Goal: Task Accomplishment & Management: Manage account settings

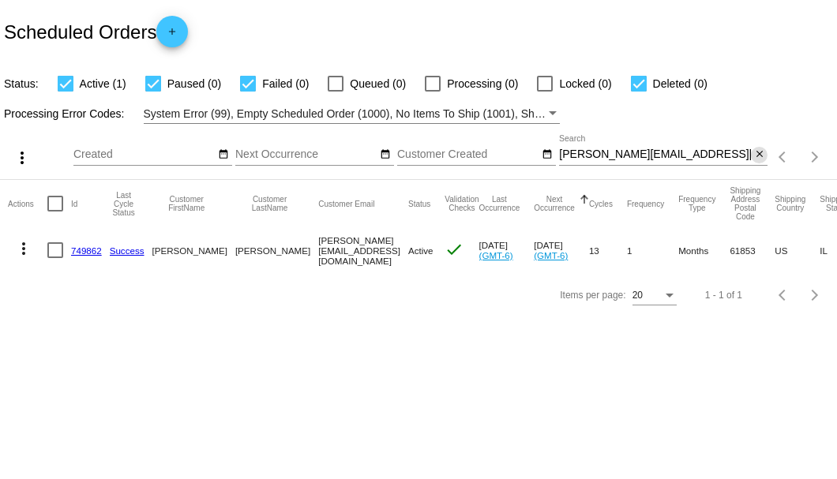
click at [760, 154] on mat-icon "close" at bounding box center [759, 154] width 11 height 13
click at [760, 154] on mat-icon "search" at bounding box center [758, 157] width 19 height 24
click at [760, 154] on input "Search" at bounding box center [663, 154] width 208 height 13
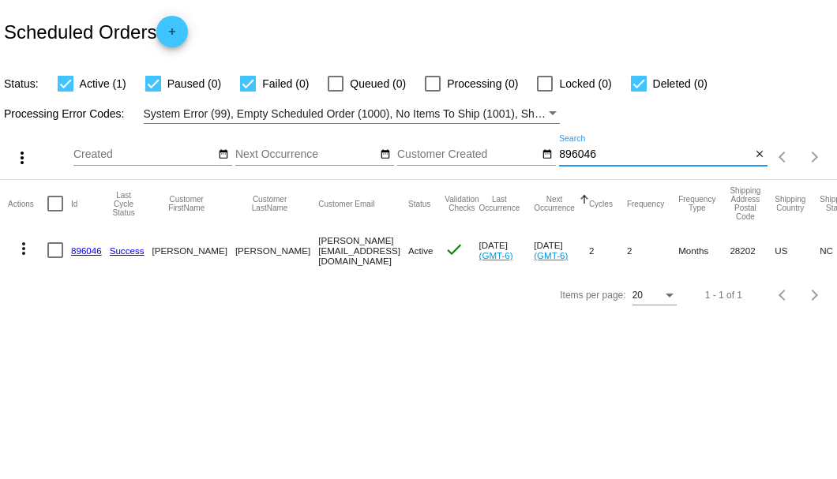
type input "896046"
click at [88, 250] on link "896046" at bounding box center [86, 251] width 31 height 10
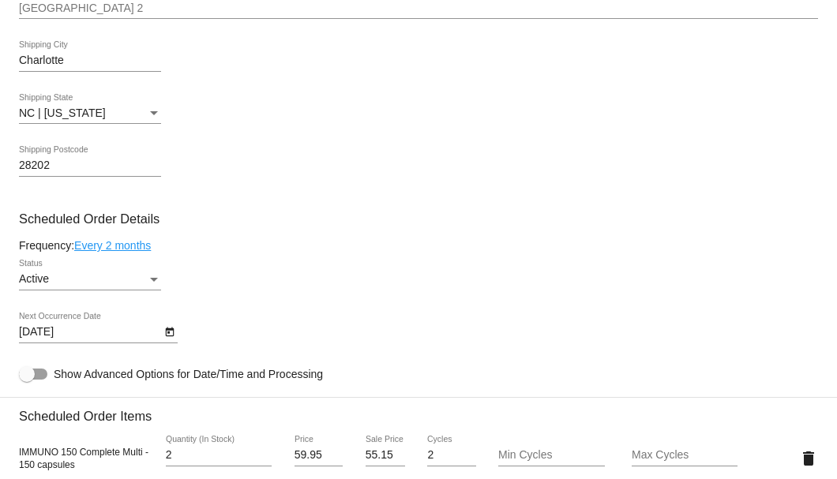
scroll to position [895, 0]
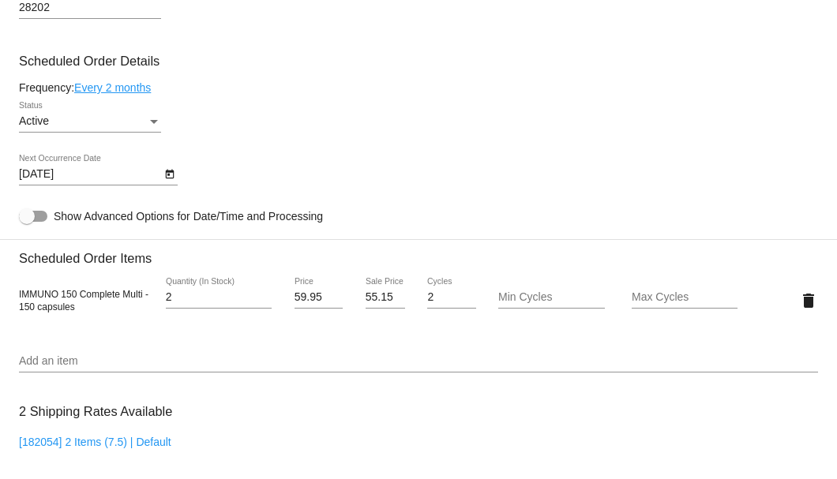
click at [107, 363] on input "Add an item" at bounding box center [418, 361] width 799 height 13
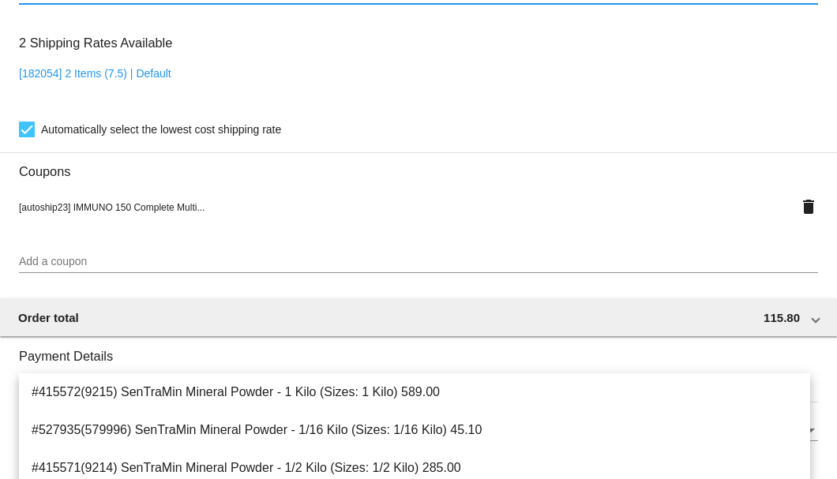
scroll to position [1422, 0]
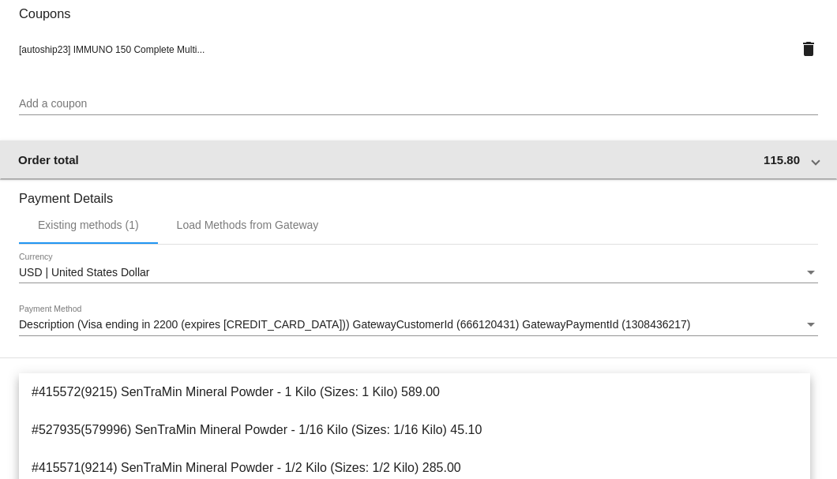
click at [231, 171] on mat-expansion-panel-header "Order total 115.80" at bounding box center [418, 160] width 839 height 38
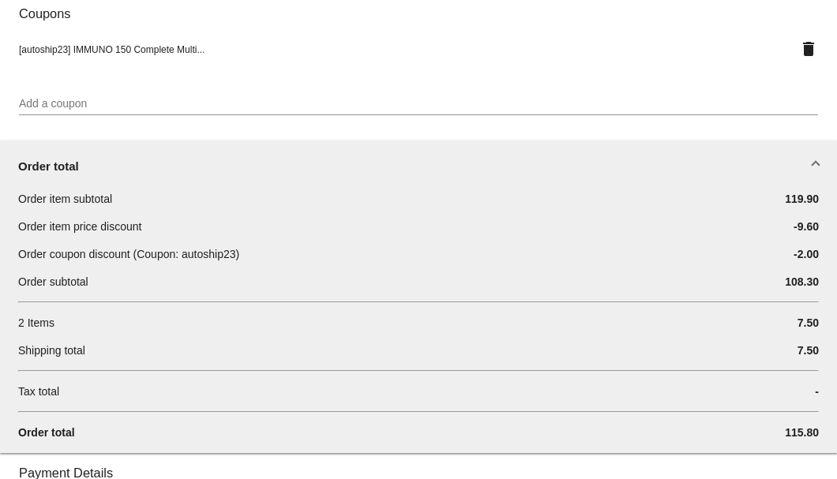
click at [191, 128] on div "Add a coupon" at bounding box center [418, 107] width 799 height 45
click at [92, 161] on div "Order total" at bounding box center [415, 166] width 794 height 13
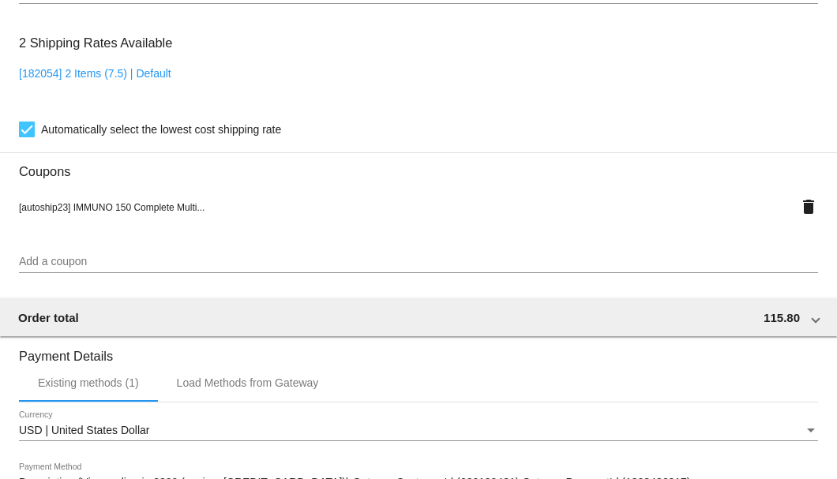
scroll to position [1211, 0]
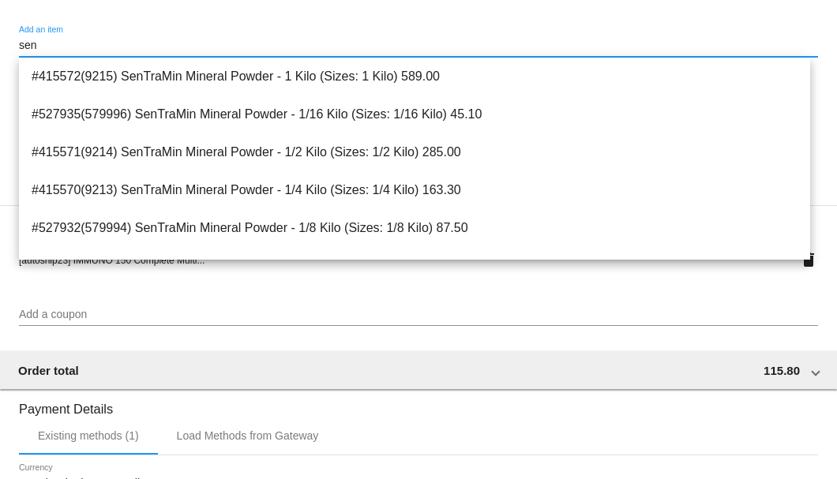
click at [47, 47] on input "sen" at bounding box center [418, 45] width 799 height 13
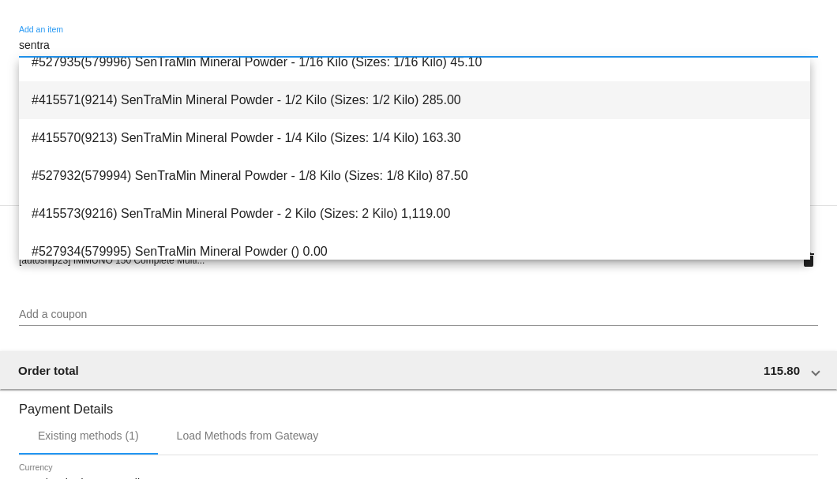
scroll to position [105, 0]
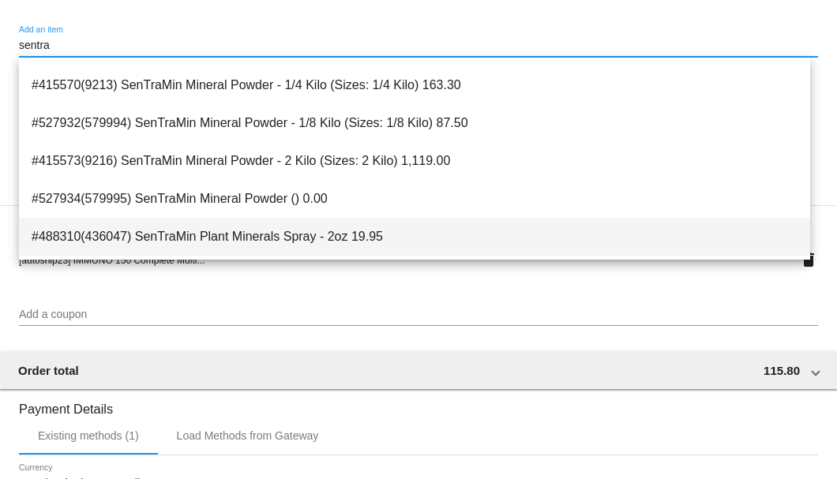
type input "sentra"
click at [143, 229] on span "#488310(436047) SenTraMin Plant Minerals Spray - 2oz 19.95" at bounding box center [415, 237] width 766 height 38
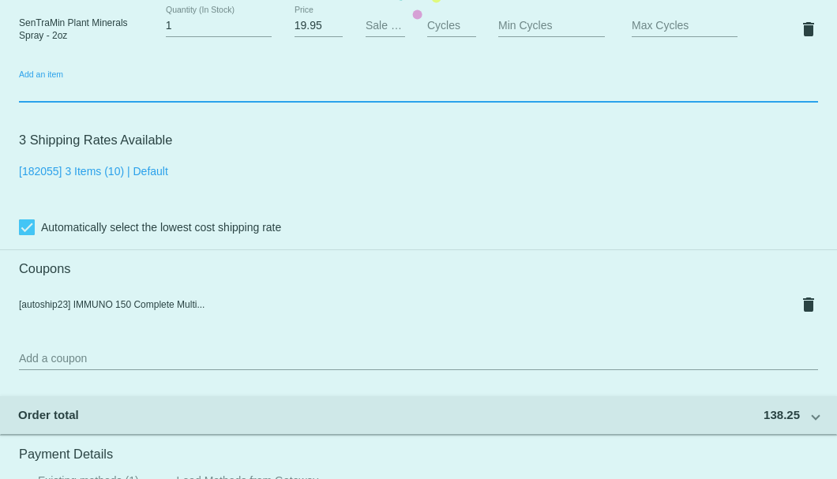
scroll to position [1106, 0]
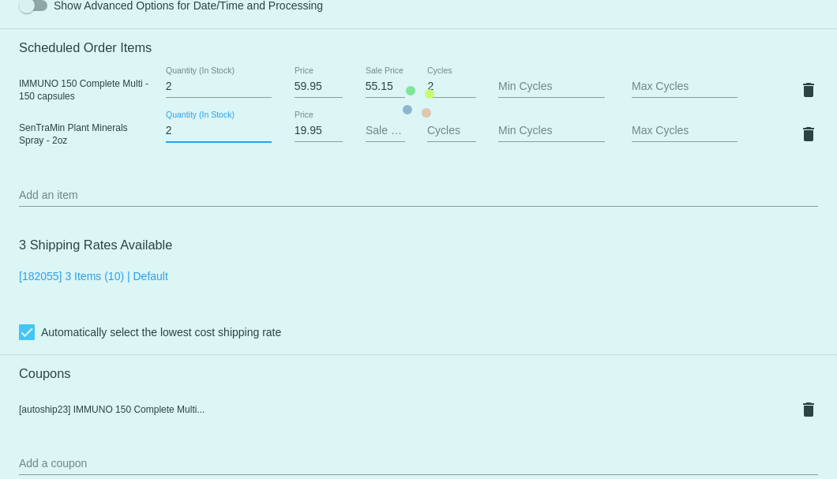
type input "2"
click at [263, 129] on input "2" at bounding box center [219, 131] width 106 height 13
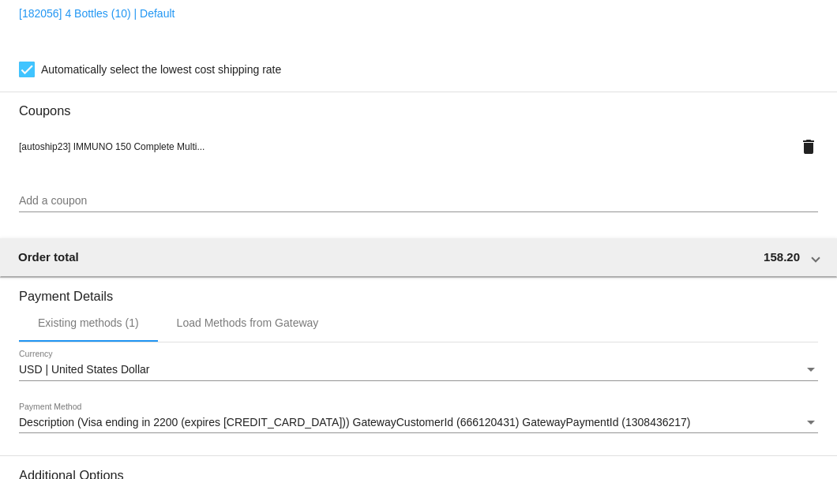
scroll to position [1569, 0]
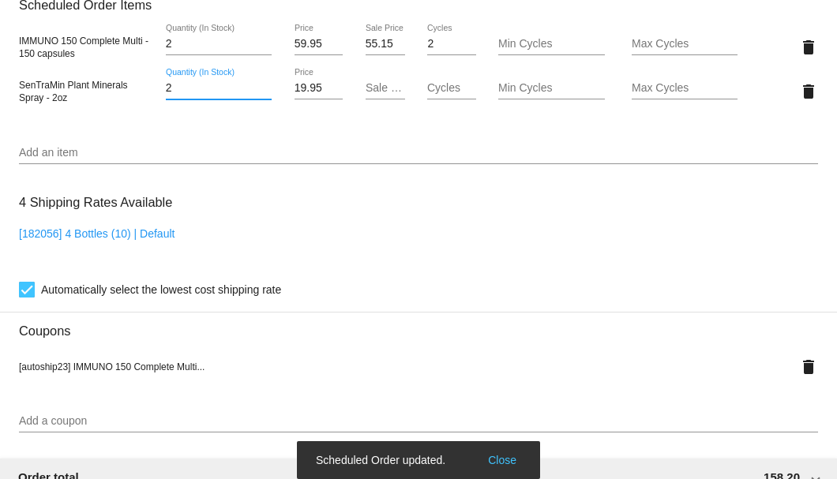
scroll to position [1095, 0]
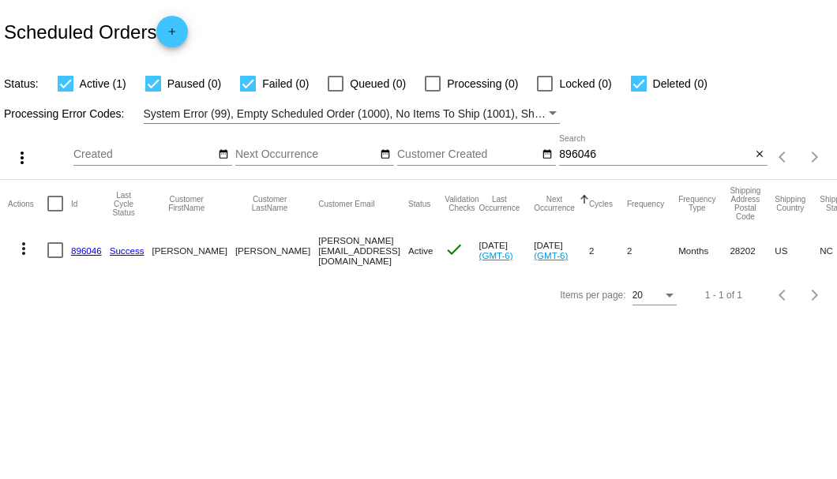
click at [92, 248] on link "896046" at bounding box center [86, 251] width 31 height 10
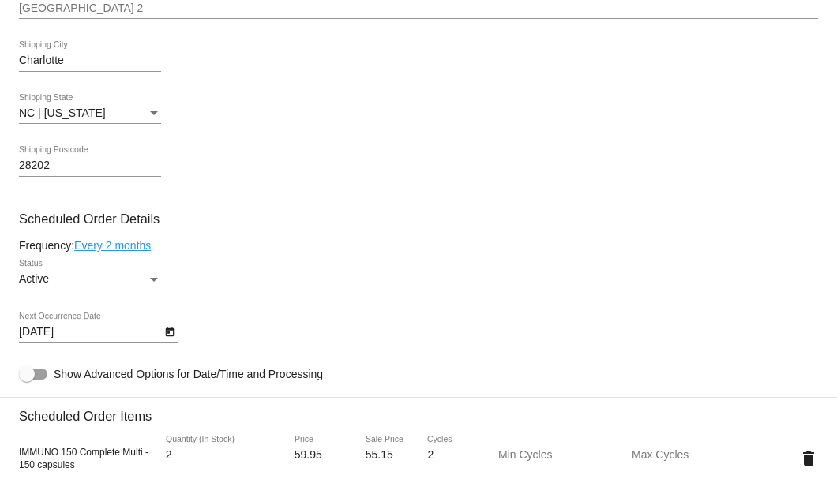
scroll to position [895, 0]
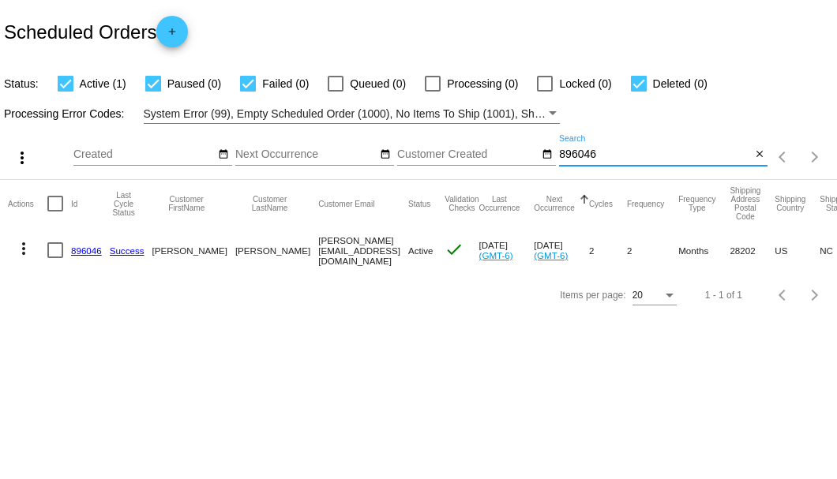
click at [588, 156] on input "896046" at bounding box center [655, 154] width 192 height 13
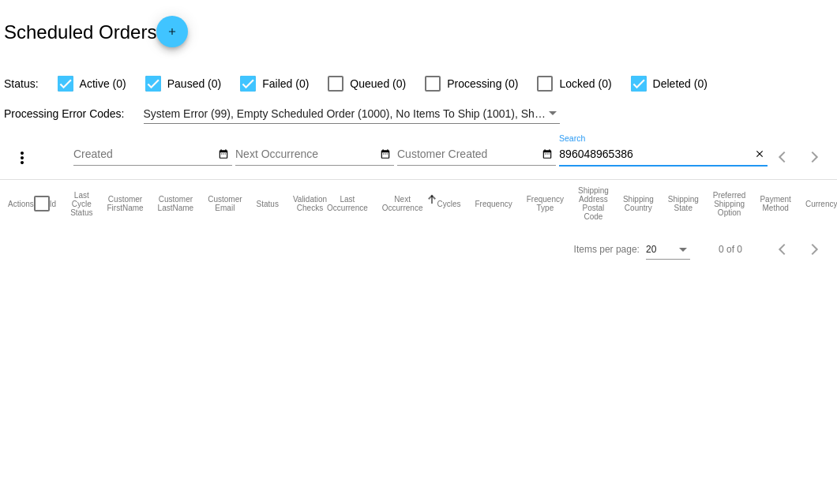
drag, startPoint x: 591, startPoint y: 154, endPoint x: 558, endPoint y: 158, distance: 32.6
click at [558, 158] on div "more_vert Aug Jan Feb Mar Apr 1" at bounding box center [418, 152] width 837 height 56
click at [564, 153] on input "8965386" at bounding box center [655, 154] width 192 height 13
click at [591, 156] on input "965386" at bounding box center [655, 154] width 192 height 13
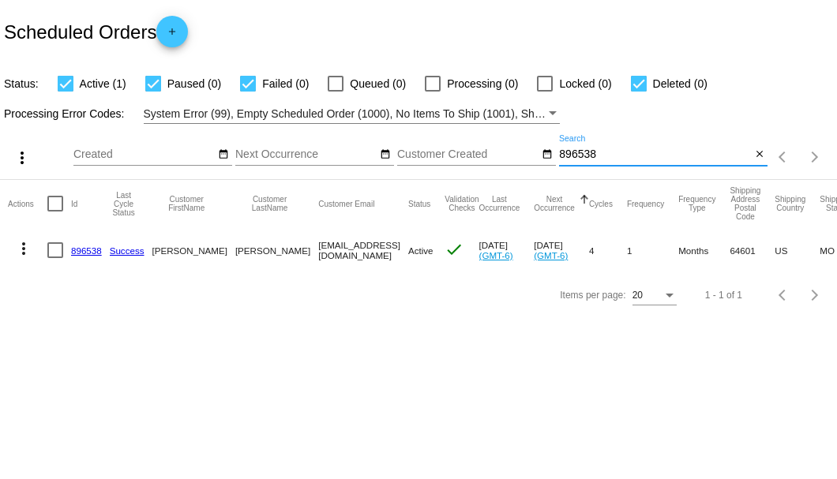
type input "896538"
drag, startPoint x: 0, startPoint y: 379, endPoint x: 281, endPoint y: 34, distance: 445.1
click at [84, 250] on link "896538" at bounding box center [86, 251] width 31 height 10
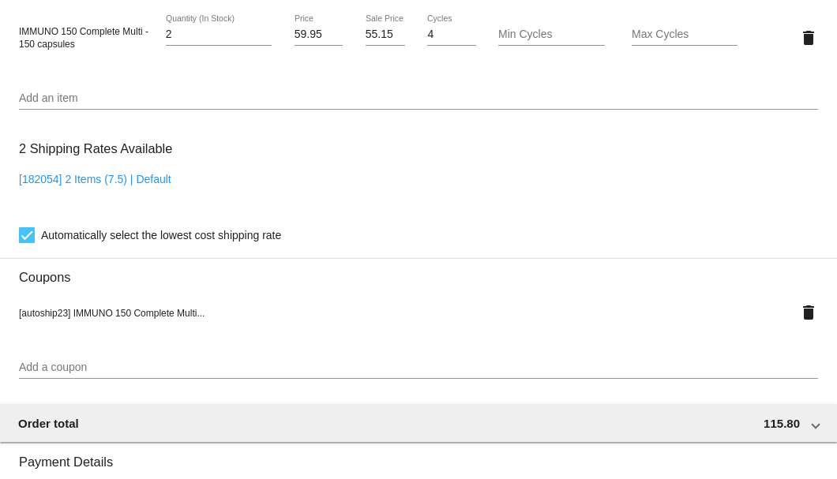
scroll to position [948, 0]
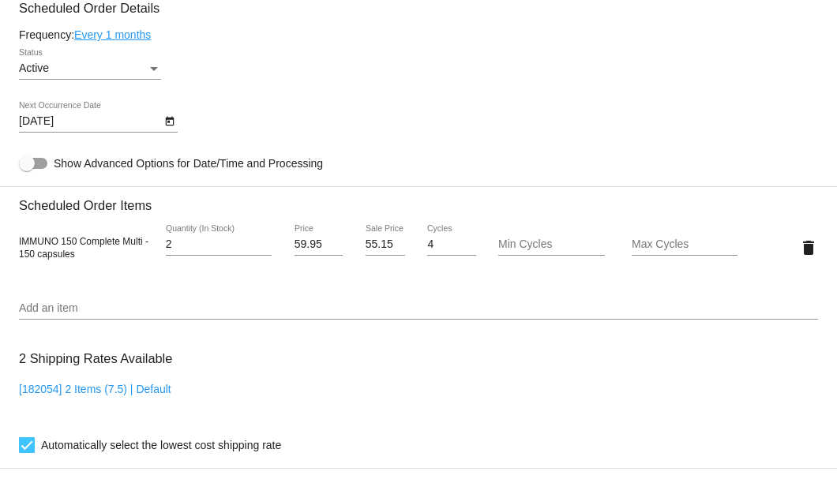
click at [122, 35] on link "Every 1 months" at bounding box center [112, 34] width 77 height 13
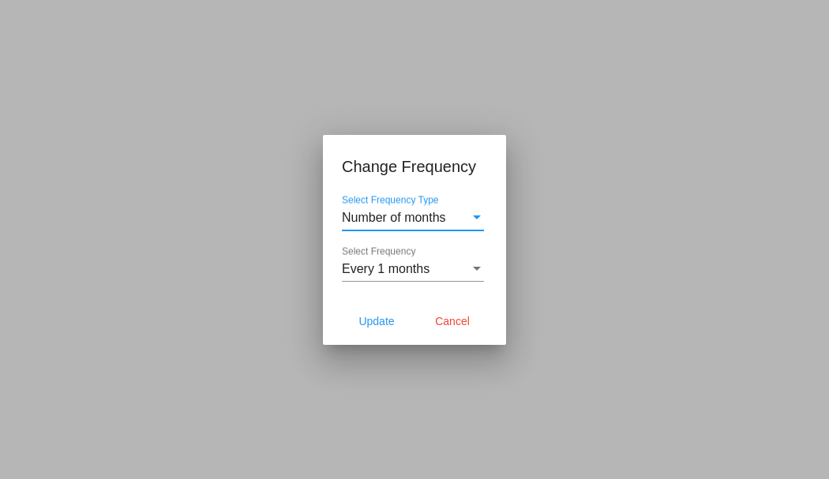
click at [373, 269] on span "Every 1 months" at bounding box center [386, 268] width 88 height 13
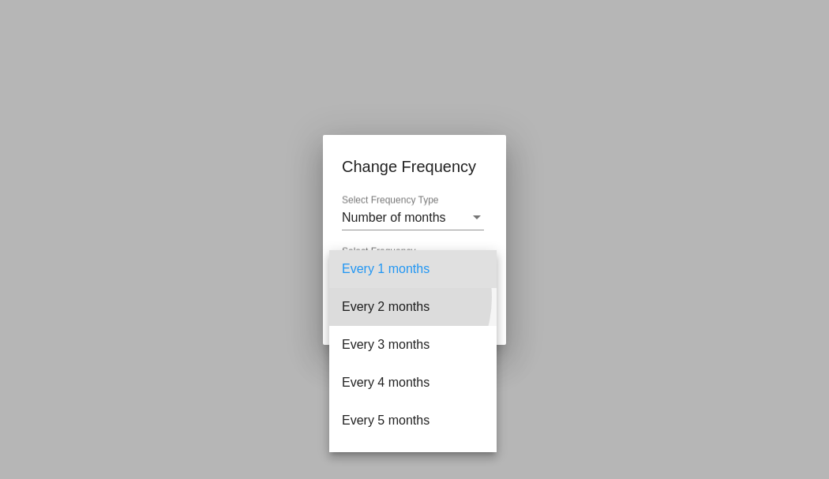
click at [376, 298] on span "Every 2 months" at bounding box center [413, 307] width 142 height 38
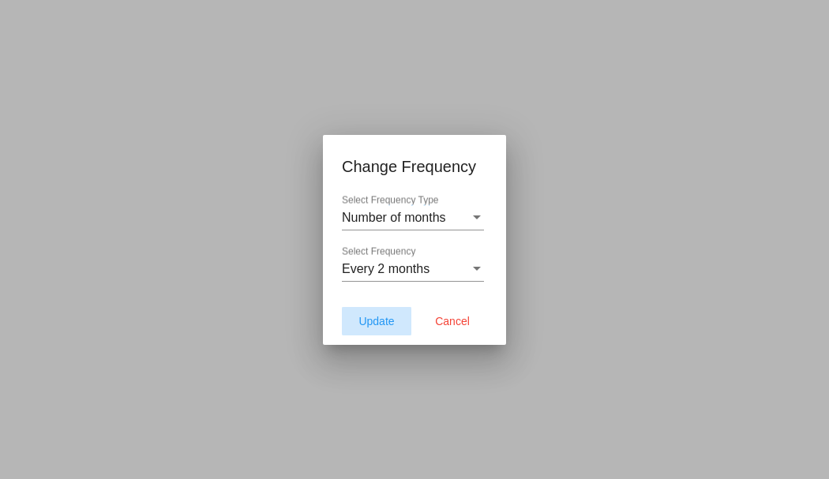
click at [380, 319] on span "Update" at bounding box center [377, 321] width 36 height 13
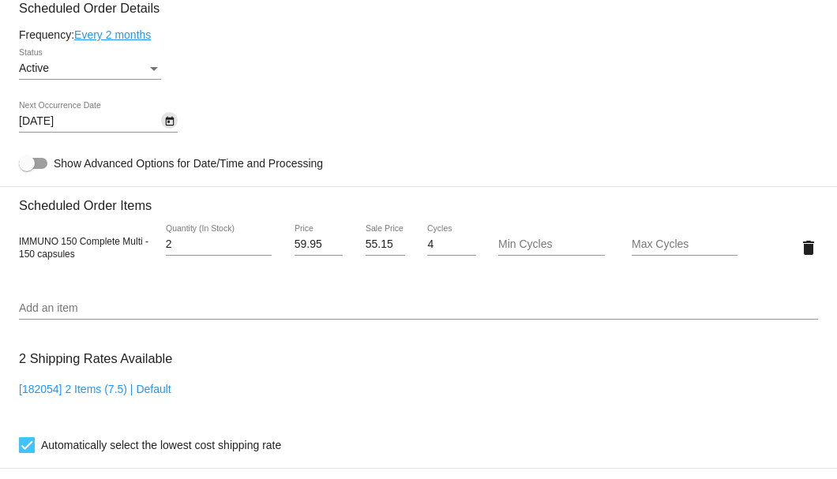
click at [165, 123] on icon "Open calendar" at bounding box center [169, 121] width 9 height 9
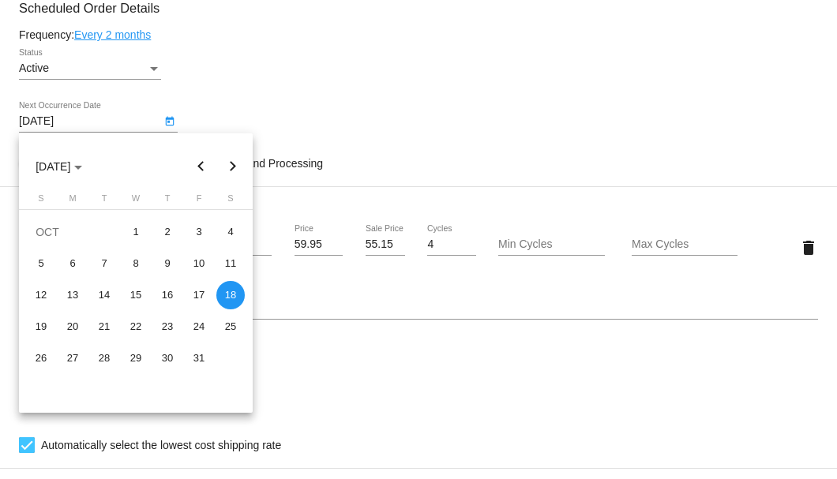
click at [203, 175] on button "Previous month" at bounding box center [202, 167] width 32 height 32
click at [231, 323] on div "23" at bounding box center [230, 327] width 28 height 28
type input "8/23/2025"
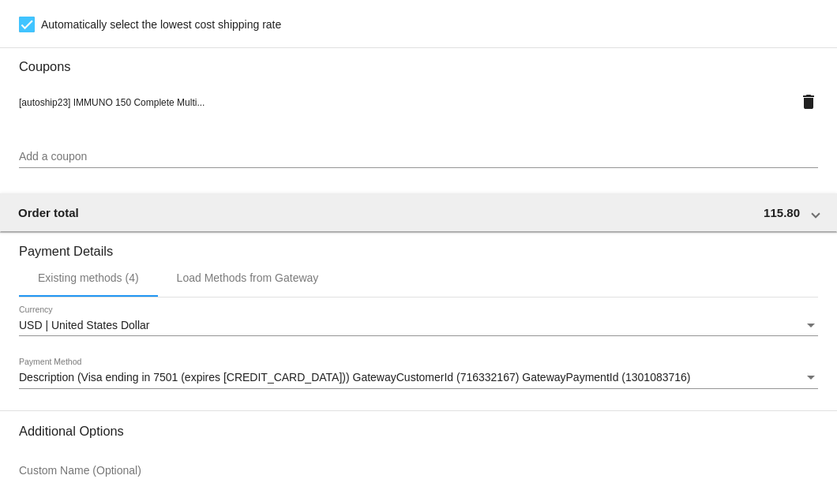
scroll to position [1524, 0]
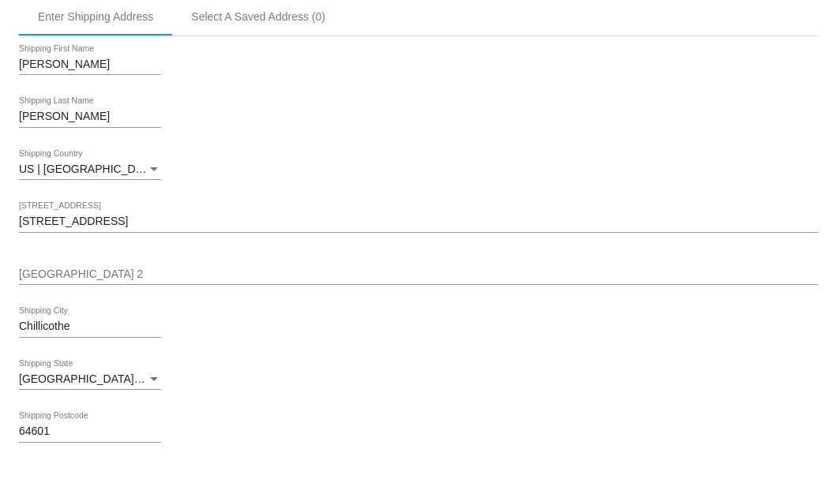
scroll to position [682, 0]
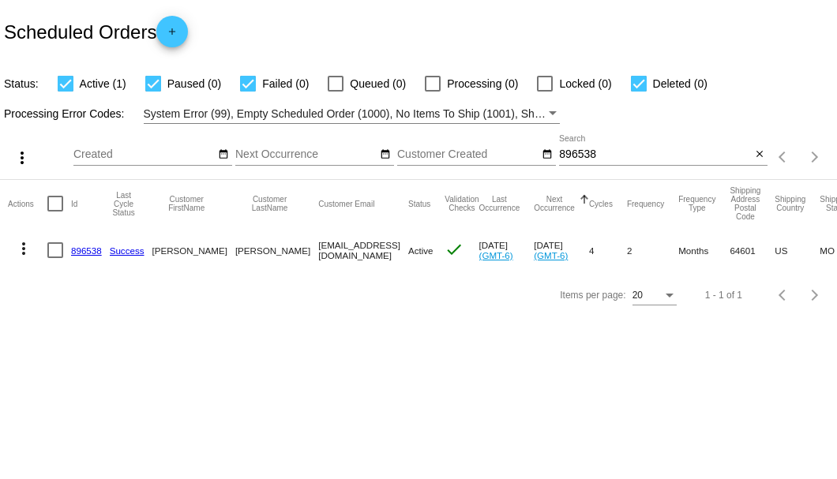
drag, startPoint x: 251, startPoint y: 249, endPoint x: 379, endPoint y: 249, distance: 127.9
click at [379, 249] on mat-row "more_vert 896538 Success Sarah Vincent sarahvincent5050@gmail.com Active check …" at bounding box center [580, 250] width 1144 height 46
copy mat-row "[EMAIL_ADDRESS][DOMAIN_NAME]"
click at [565, 151] on input "896538" at bounding box center [655, 154] width 192 height 13
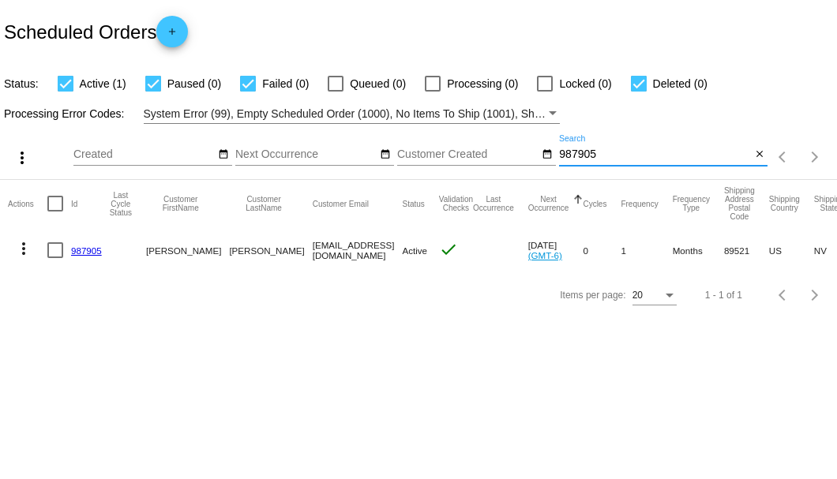
type input "987905"
click at [80, 248] on link "987905" at bounding box center [86, 251] width 31 height 10
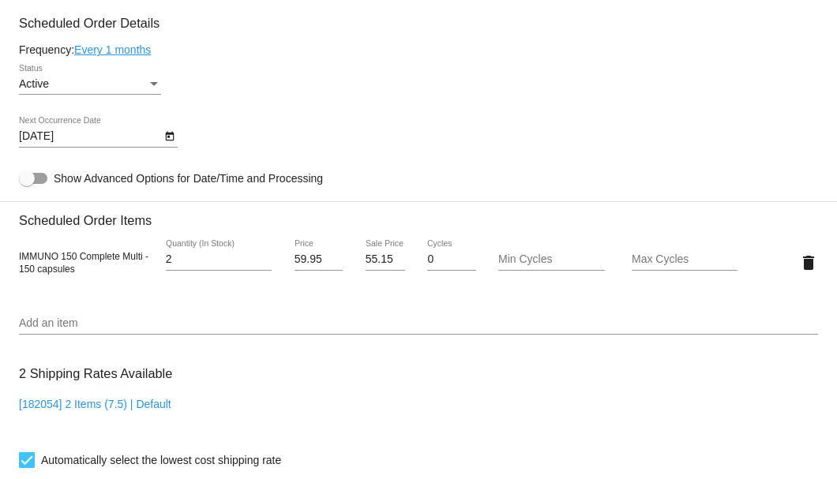
scroll to position [842, 0]
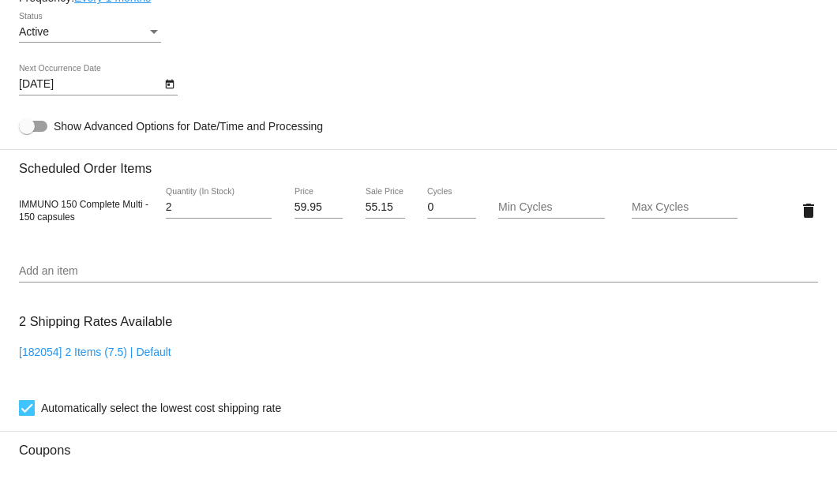
click at [160, 92] on div "8/22/2025 Next Occurrence Date" at bounding box center [90, 80] width 142 height 31
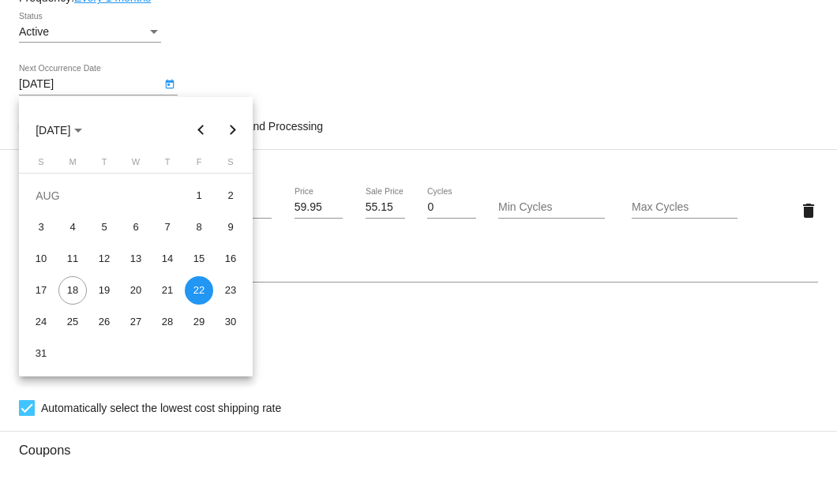
click at [163, 88] on div at bounding box center [418, 239] width 837 height 479
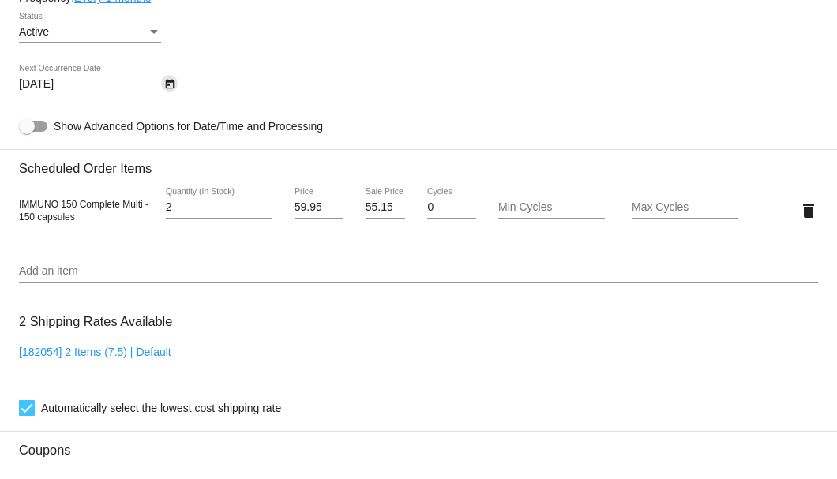
click at [163, 88] on button "Open calendar" at bounding box center [169, 83] width 17 height 17
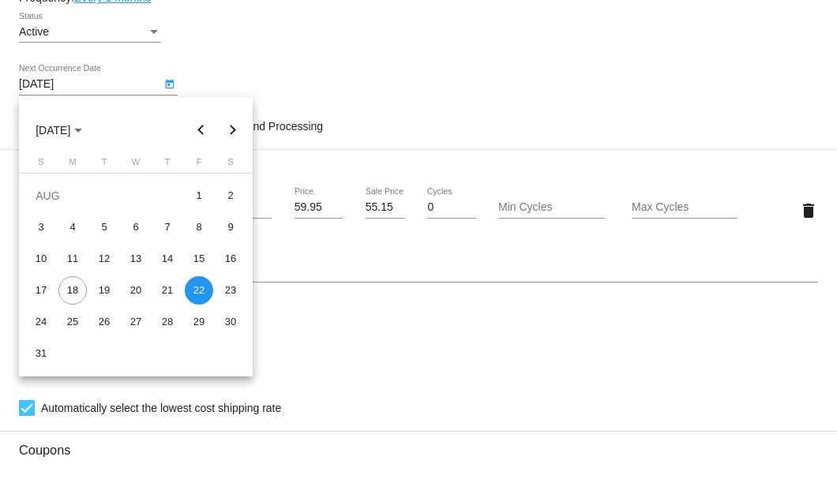
click at [223, 128] on button "Next month" at bounding box center [233, 131] width 32 height 32
click at [200, 131] on button "Previous month" at bounding box center [202, 131] width 32 height 32
click at [205, 325] on div "29" at bounding box center [199, 322] width 28 height 28
type input "8/29/2025"
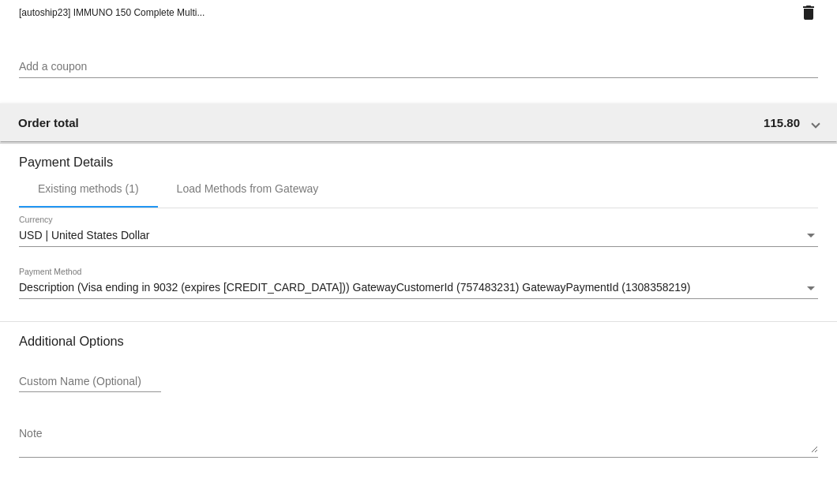
scroll to position [1382, 0]
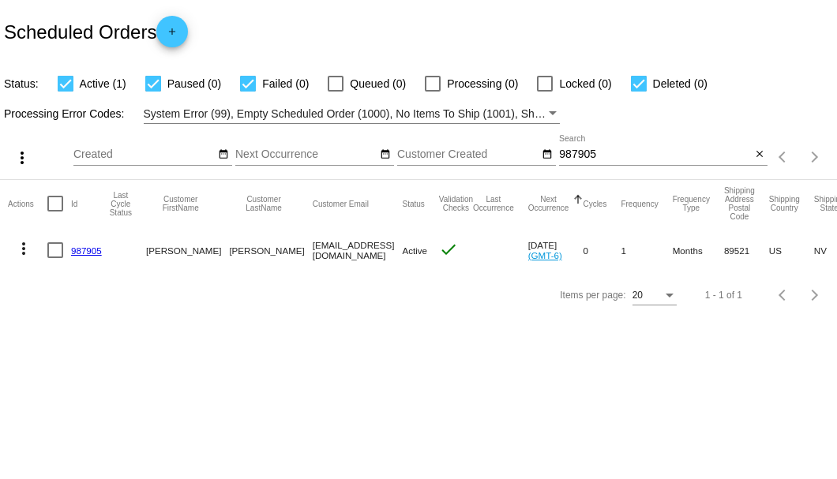
click at [588, 162] on div "987905 Search" at bounding box center [655, 150] width 192 height 31
click at [588, 156] on input "987905" at bounding box center [655, 154] width 192 height 13
paste input "596870"
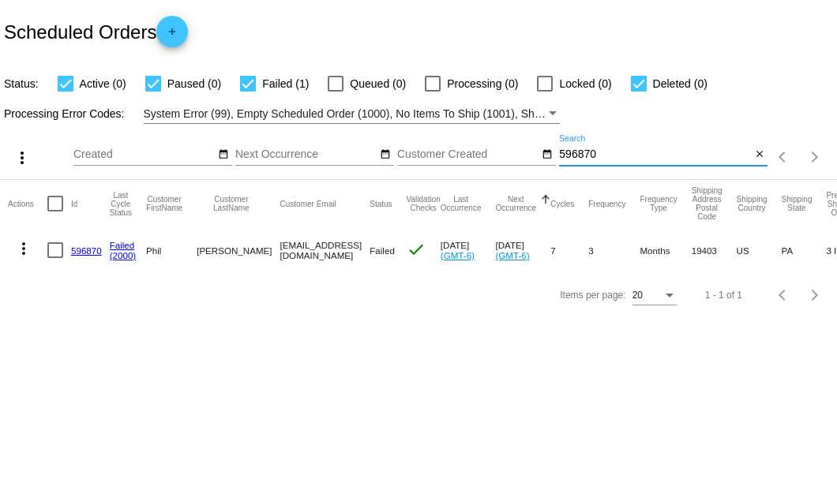
type input "596870"
drag, startPoint x: 246, startPoint y: 249, endPoint x: 357, endPoint y: 251, distance: 110.6
click at [357, 251] on mat-row "more_vert 596870 Failed (2000) [PERSON_NAME][GEOGRAPHIC_DATA] [EMAIL_ADDRESS][D…" at bounding box center [553, 250] width 1090 height 46
copy mat-row "[EMAIL_ADDRESS][DOMAIN_NAME]"
click at [56, 250] on div at bounding box center [55, 250] width 16 height 16
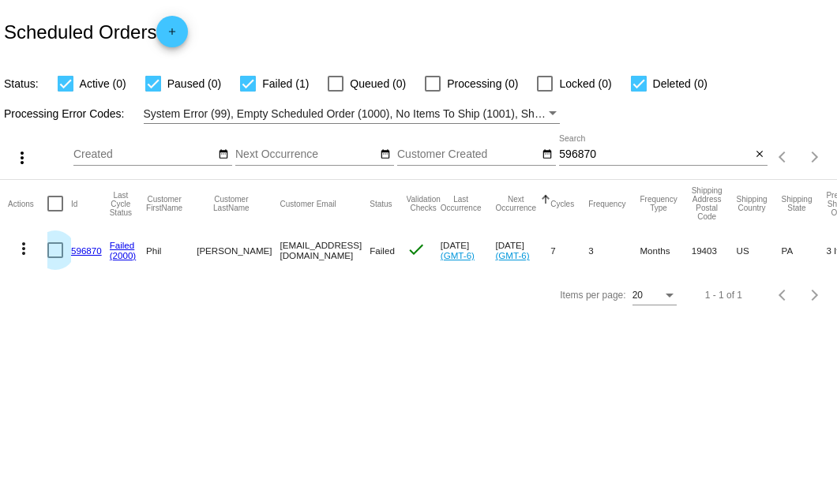
click at [55, 258] on input "checkbox" at bounding box center [54, 258] width 1 height 1
checkbox input "true"
click at [32, 253] on mat-icon "more_vert" at bounding box center [23, 248] width 19 height 19
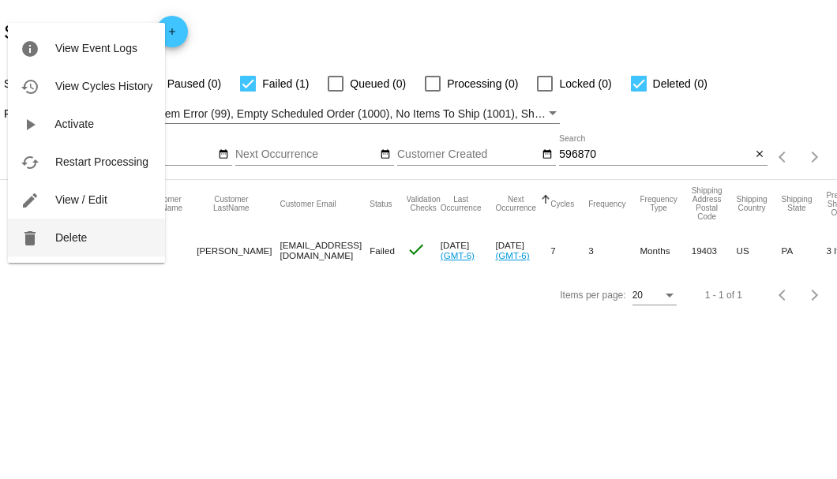
click at [40, 245] on button "delete Delete" at bounding box center [86, 238] width 157 height 38
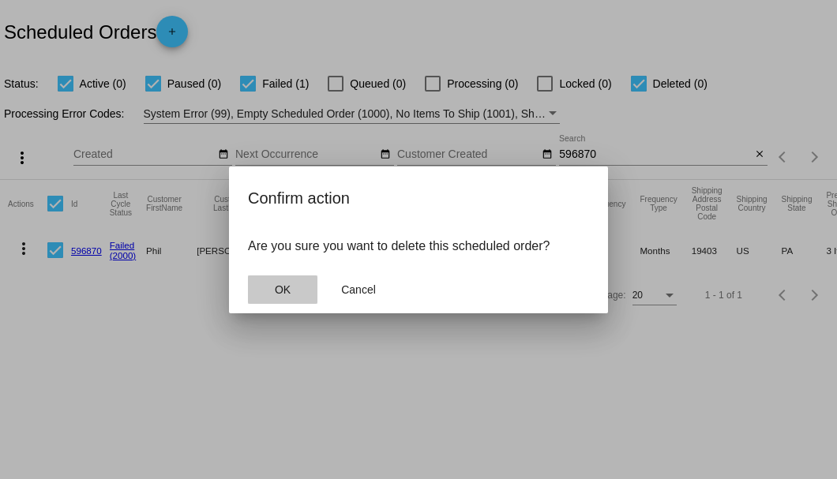
click at [277, 285] on span "OK" at bounding box center [283, 290] width 16 height 13
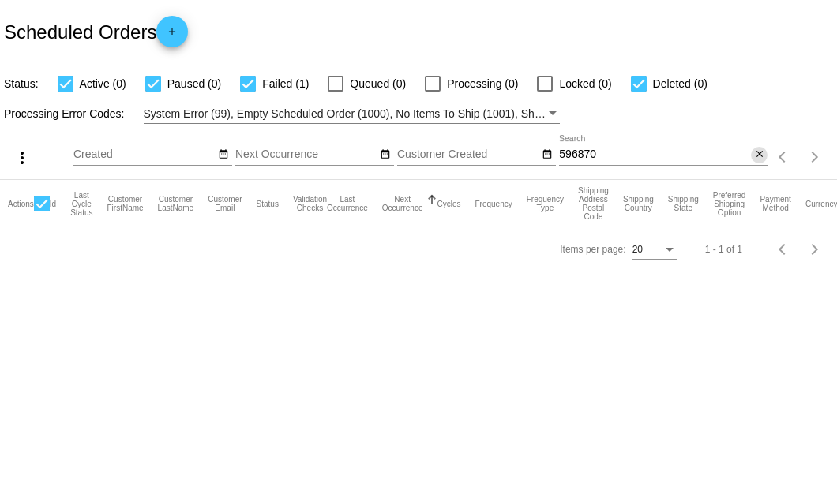
click at [760, 156] on mat-icon "close" at bounding box center [759, 154] width 11 height 13
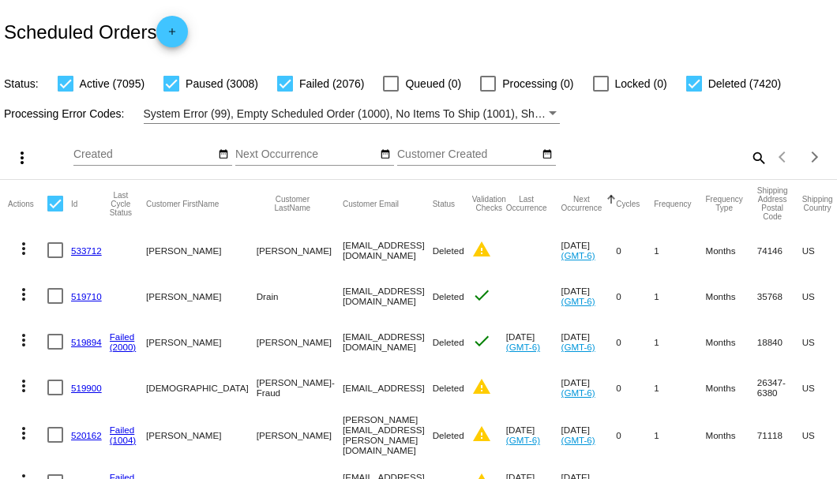
click at [749, 170] on mat-icon "search" at bounding box center [758, 157] width 19 height 24
click at [746, 161] on input "Search" at bounding box center [663, 154] width 208 height 13
paste input "[EMAIL_ADDRESS][DOMAIN_NAME]"
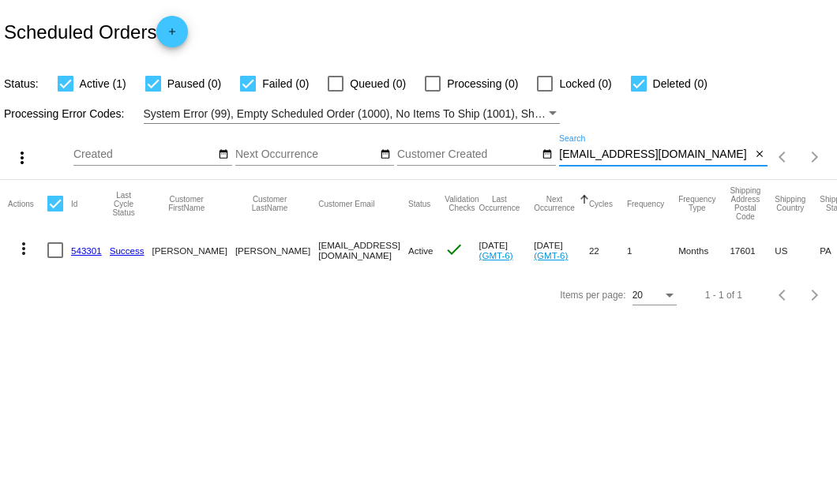
type input "[EMAIL_ADDRESS][DOMAIN_NAME]"
click at [92, 250] on link "543301" at bounding box center [86, 251] width 31 height 10
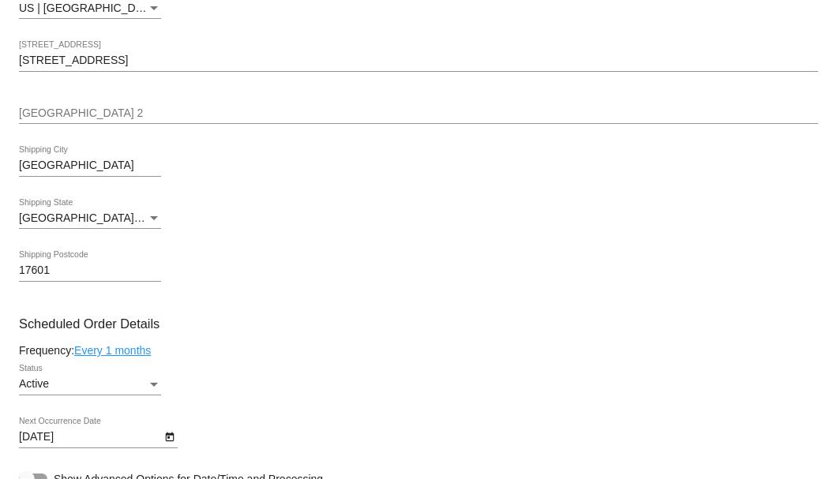
scroll to position [842, 0]
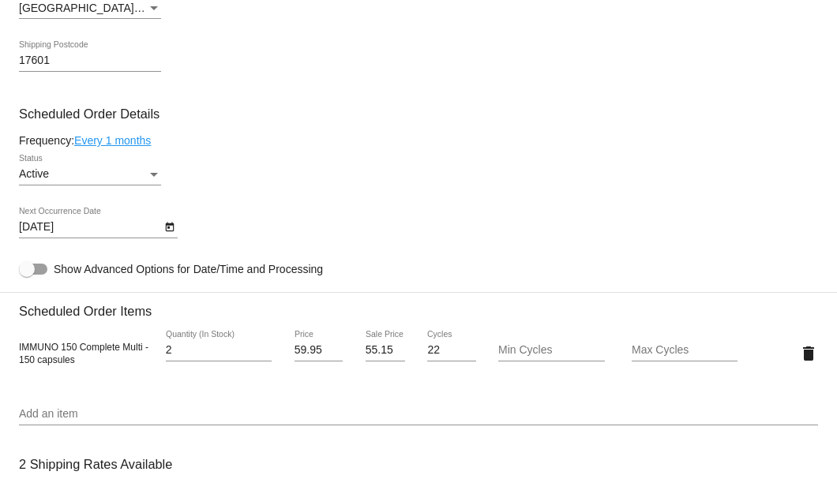
click at [172, 231] on icon "Open calendar" at bounding box center [169, 227] width 9 height 9
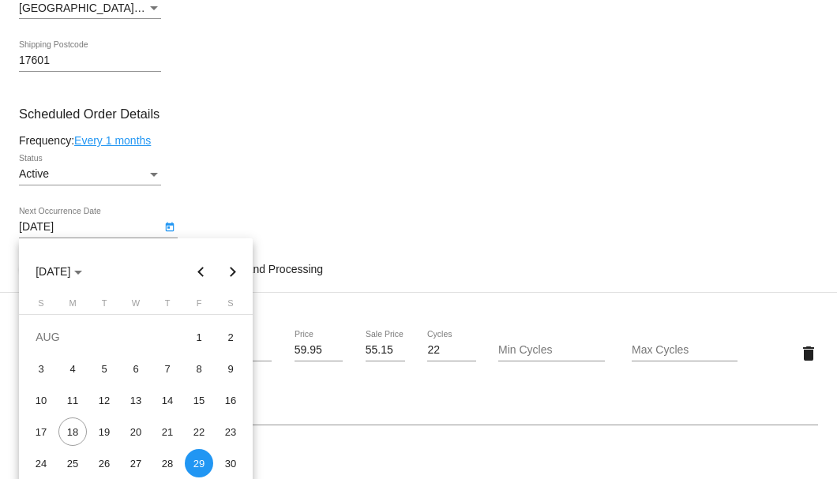
click at [231, 269] on button "Next month" at bounding box center [233, 272] width 32 height 32
click at [77, 433] on div "15" at bounding box center [72, 432] width 28 height 28
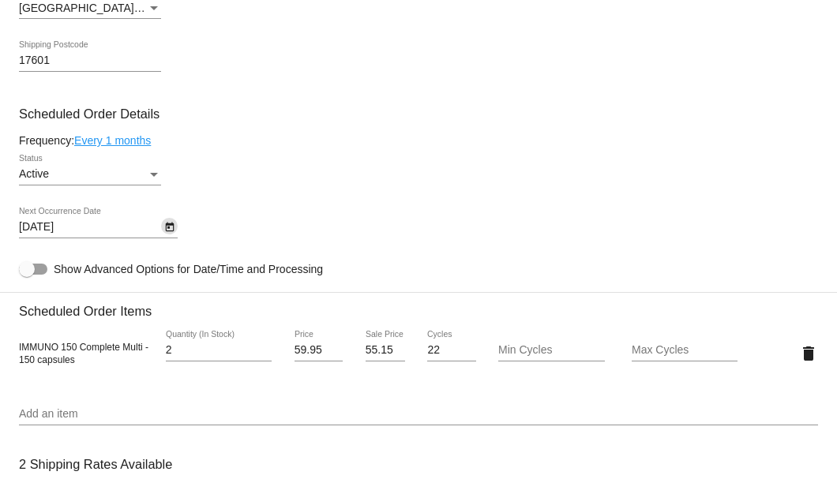
click at [132, 141] on link "Every 1 months" at bounding box center [112, 140] width 77 height 13
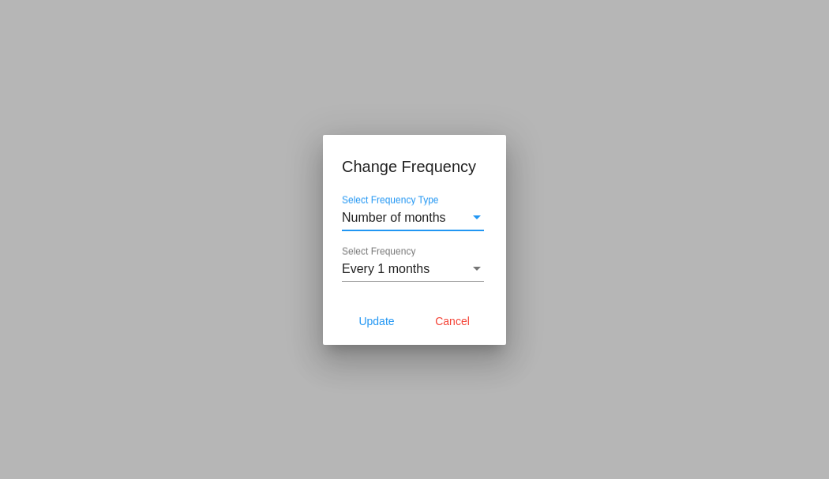
click at [396, 263] on span "Every 1 months" at bounding box center [386, 268] width 88 height 13
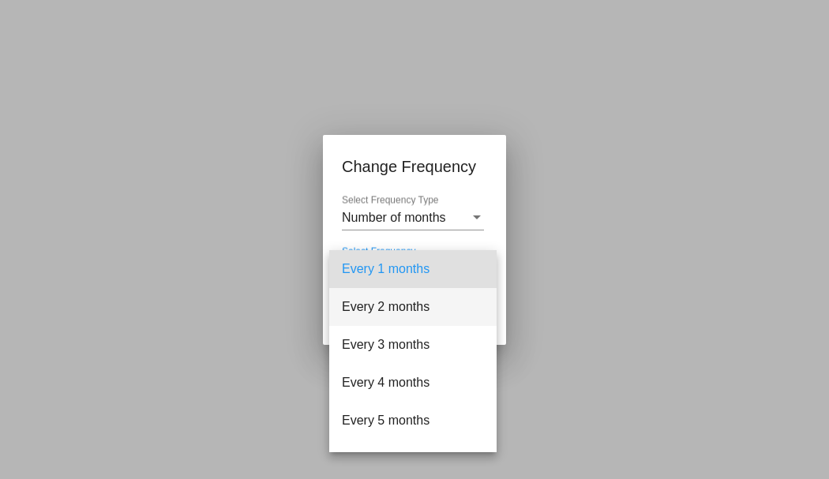
click at [385, 310] on span "Every 2 months" at bounding box center [413, 307] width 142 height 38
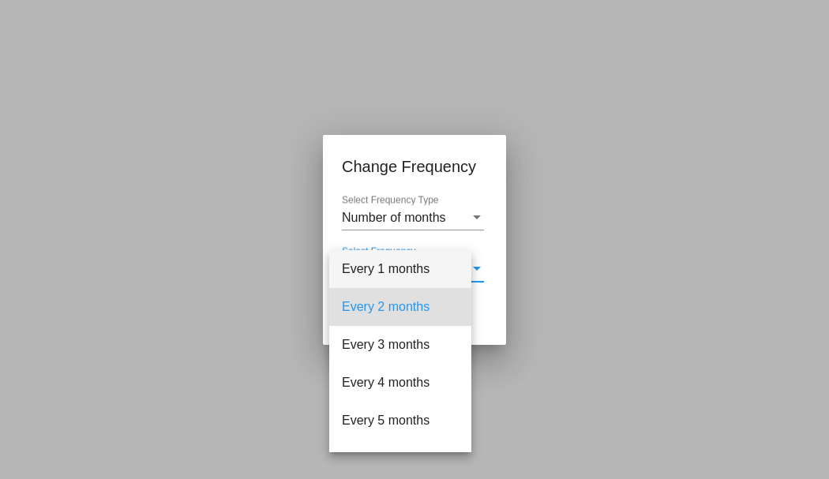
click at [382, 314] on button "Update" at bounding box center [376, 321] width 69 height 28
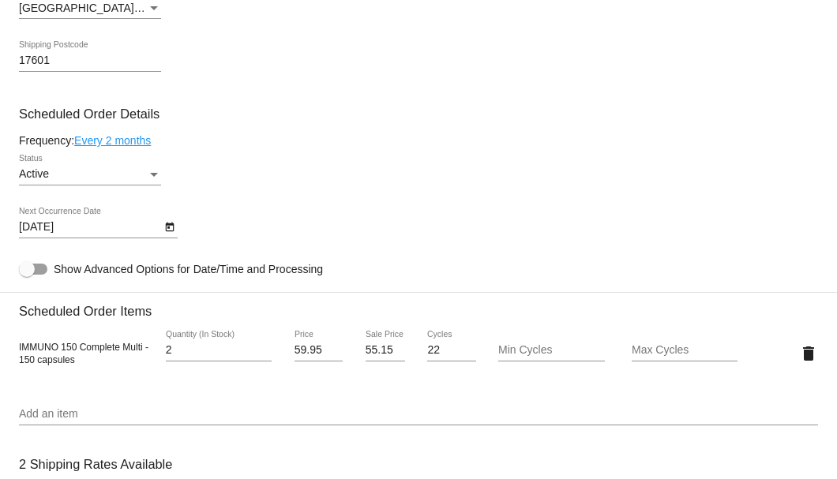
click at [166, 225] on icon "Open calendar" at bounding box center [169, 227] width 9 height 9
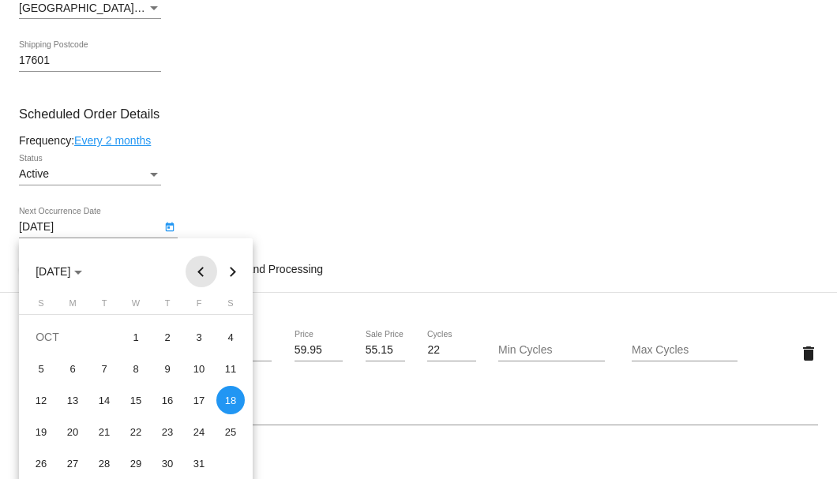
click at [196, 272] on button "Previous month" at bounding box center [202, 272] width 32 height 32
click at [69, 426] on div "15" at bounding box center [72, 432] width 28 height 28
type input "9/15/2025"
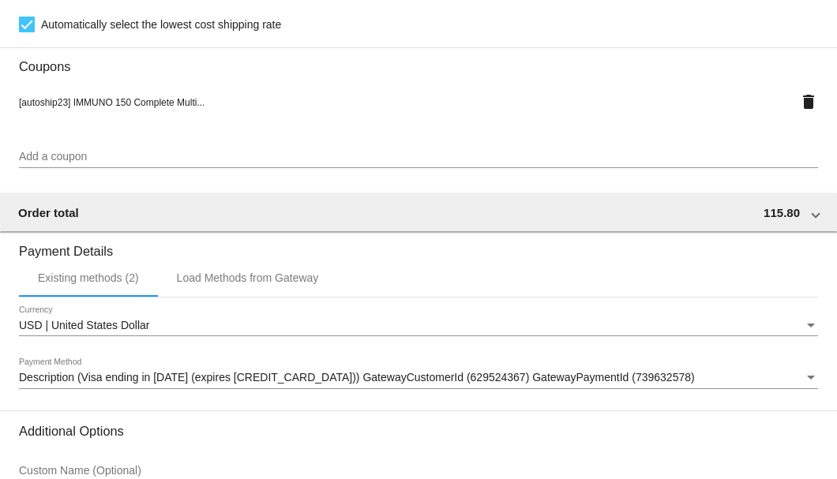
scroll to position [1524, 0]
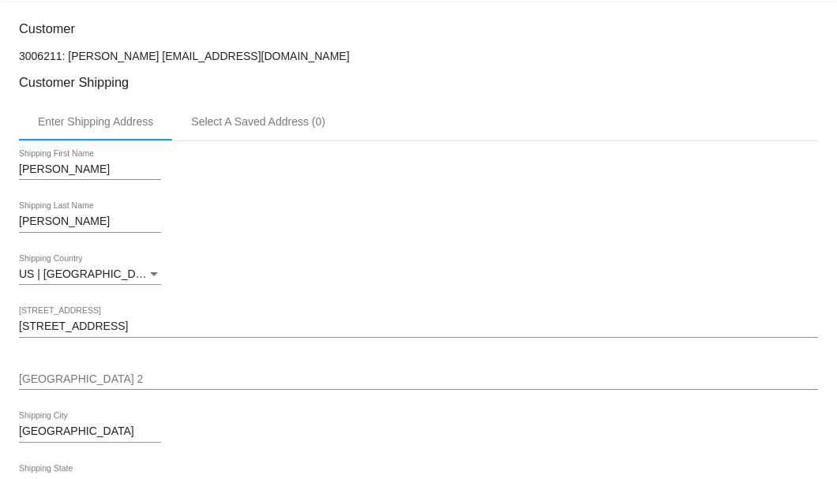
scroll to position [208, 0]
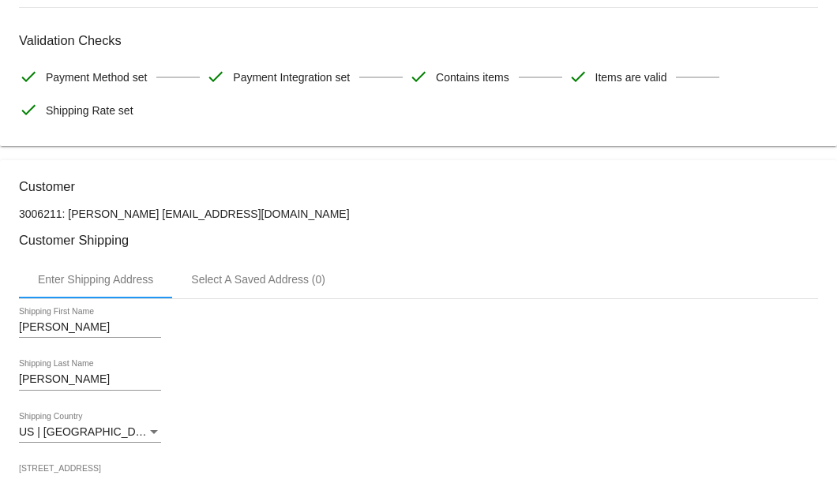
drag, startPoint x: 273, startPoint y: 213, endPoint x: 150, endPoint y: 212, distance: 123.2
click at [150, 212] on p "3006211: William Bentson bentson1@comcast.net" at bounding box center [418, 214] width 799 height 13
copy p "bentson1@comcast.net"
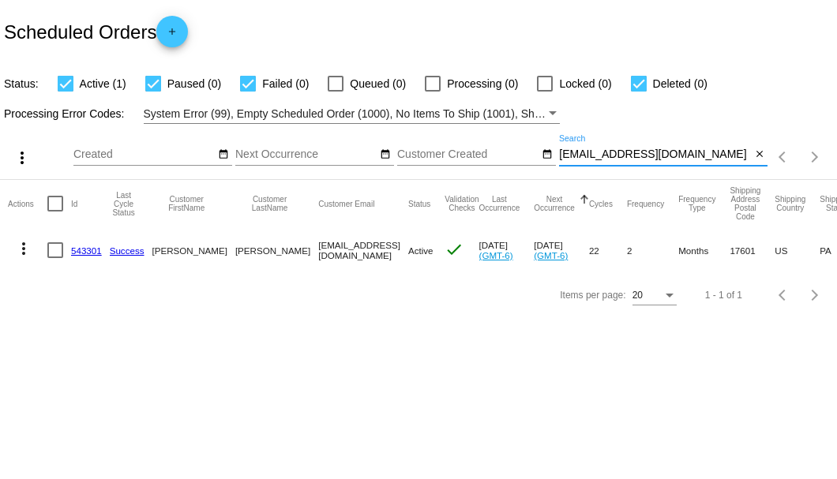
drag, startPoint x: 711, startPoint y: 154, endPoint x: 562, endPoint y: 157, distance: 149.3
click at [562, 157] on input "[EMAIL_ADDRESS][DOMAIN_NAME]" at bounding box center [655, 154] width 192 height 13
paste input "783966"
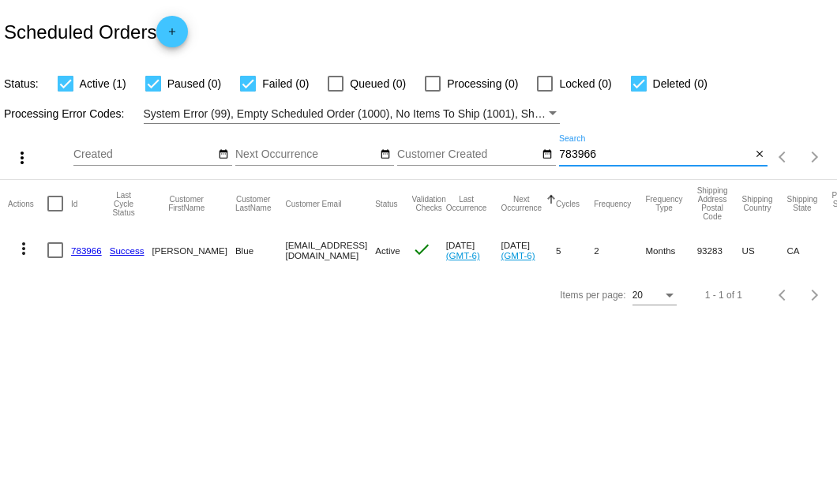
type input "783966"
click at [88, 248] on link "783966" at bounding box center [86, 251] width 31 height 10
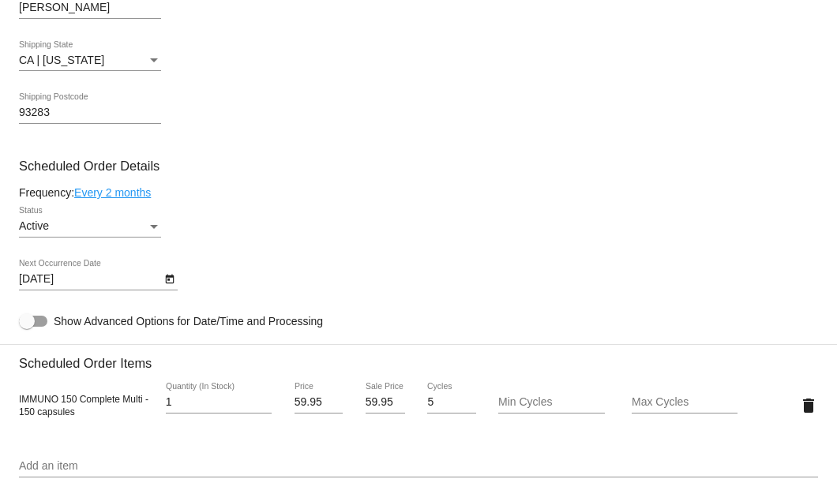
scroll to position [948, 0]
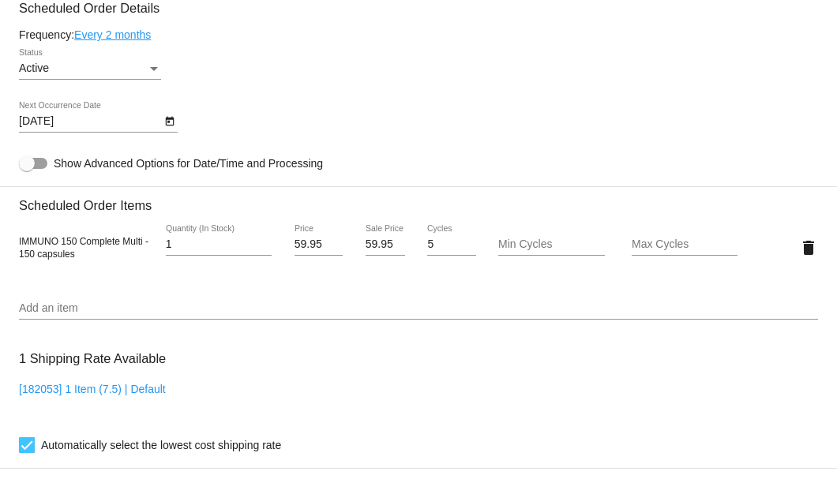
click at [169, 123] on icon "Open calendar" at bounding box center [169, 121] width 9 height 9
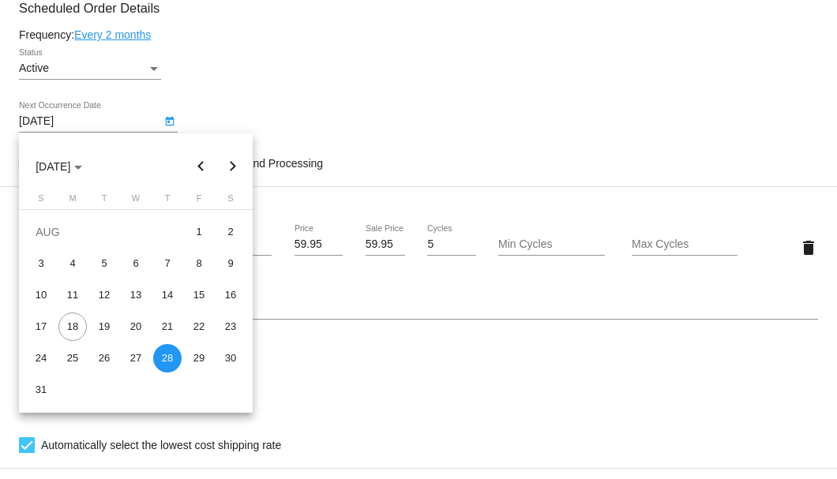
click at [163, 352] on div "28" at bounding box center [167, 358] width 28 height 28
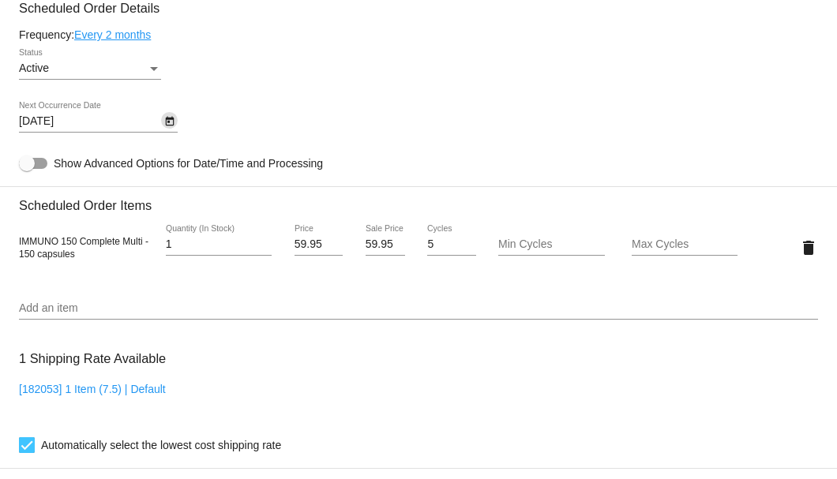
click at [169, 123] on icon "Open calendar" at bounding box center [169, 121] width 11 height 19
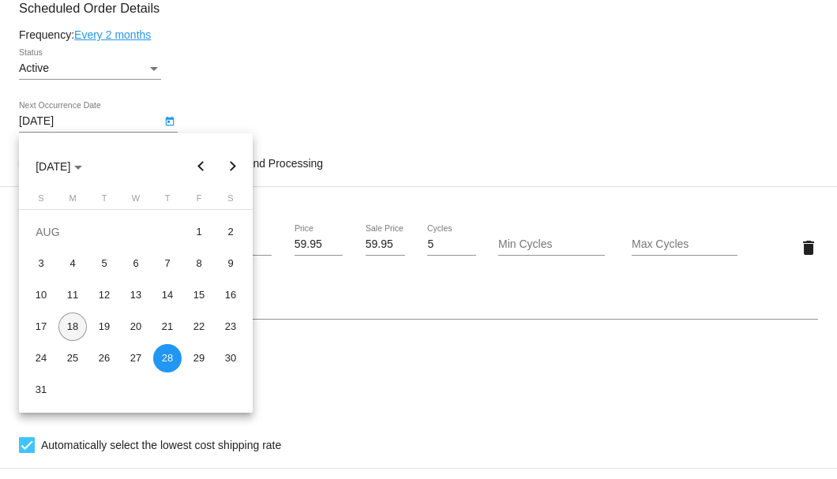
click at [75, 322] on div "18" at bounding box center [72, 327] width 28 height 28
type input "8/18/2025"
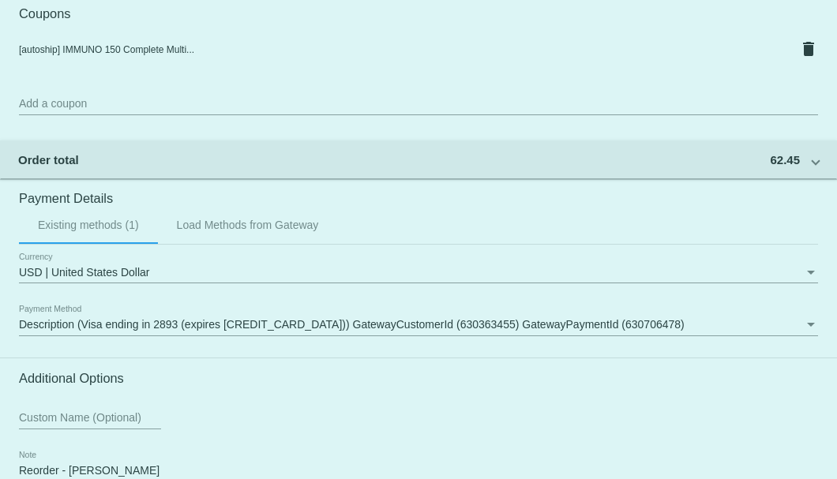
scroll to position [1524, 0]
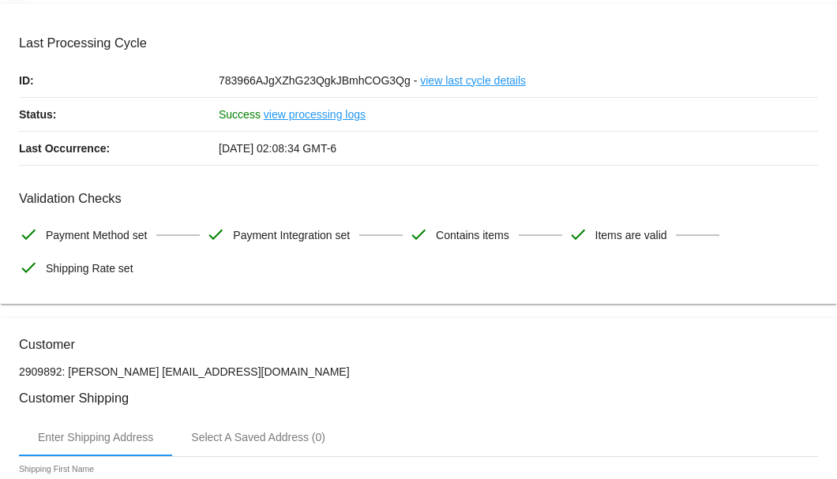
scroll to position [0, 0]
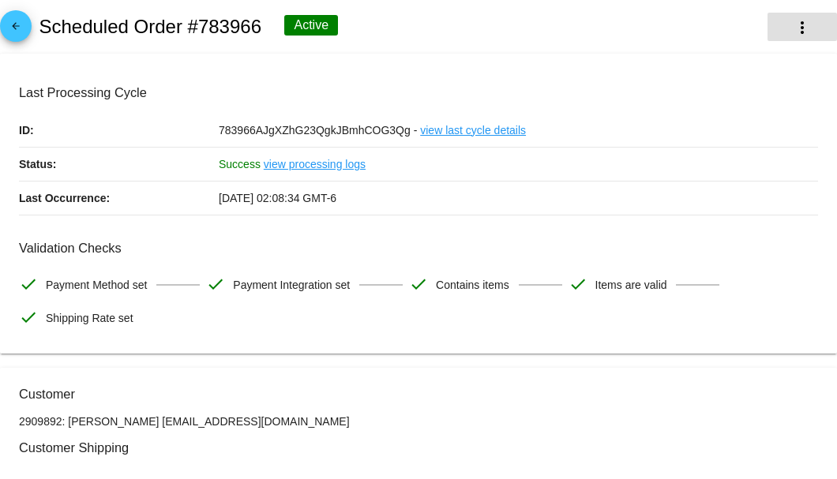
click at [800, 34] on mat-icon "more_vert" at bounding box center [802, 27] width 19 height 19
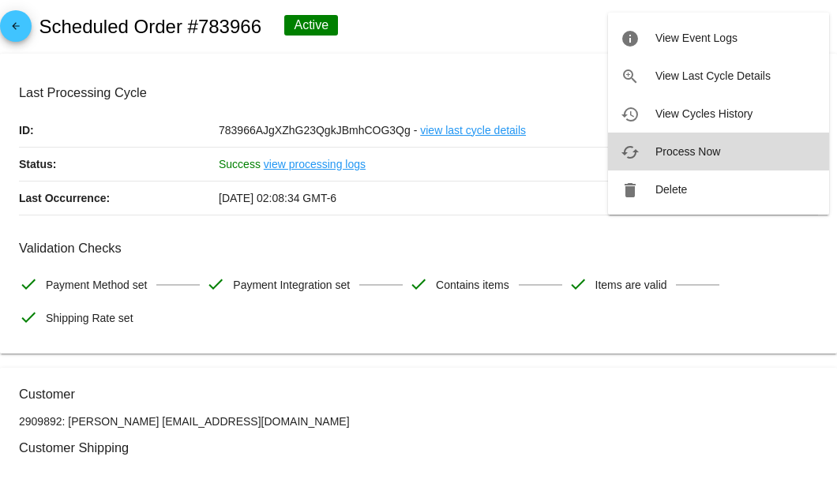
click at [697, 149] on span "Process Now" at bounding box center [687, 151] width 65 height 13
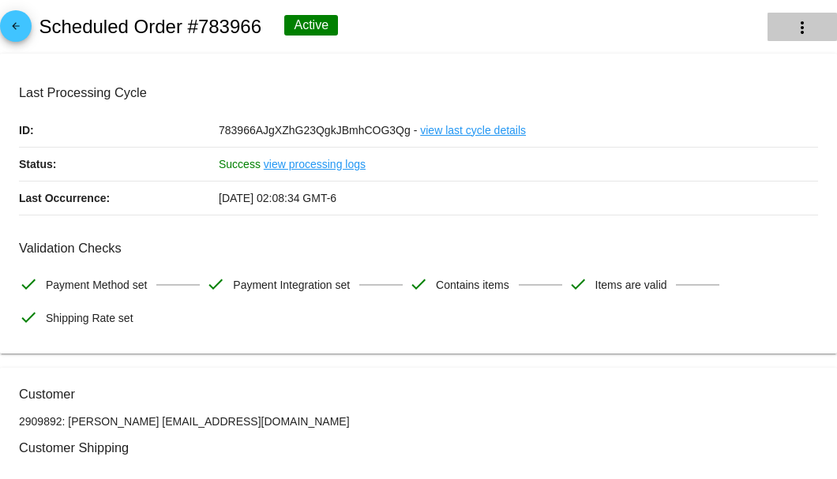
click at [793, 25] on mat-icon "more_vert" at bounding box center [802, 27] width 19 height 19
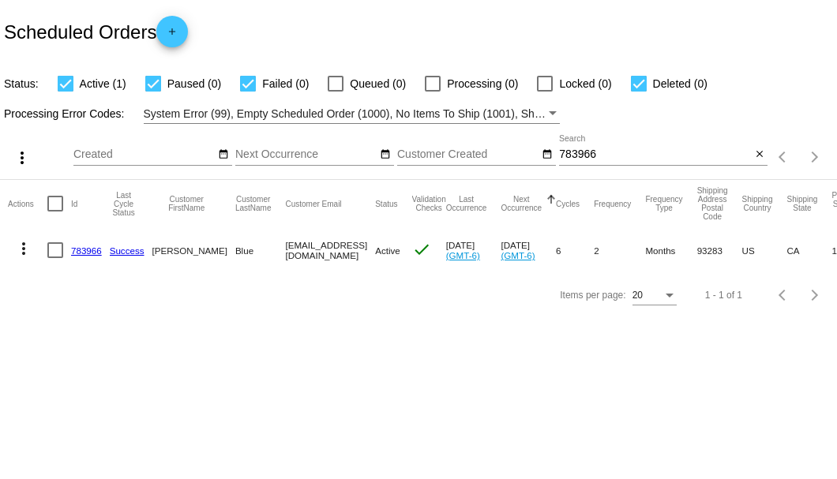
click at [75, 247] on link "783966" at bounding box center [86, 251] width 31 height 10
click at [760, 153] on mat-icon "close" at bounding box center [759, 154] width 11 height 13
